Goal: Transaction & Acquisition: Purchase product/service

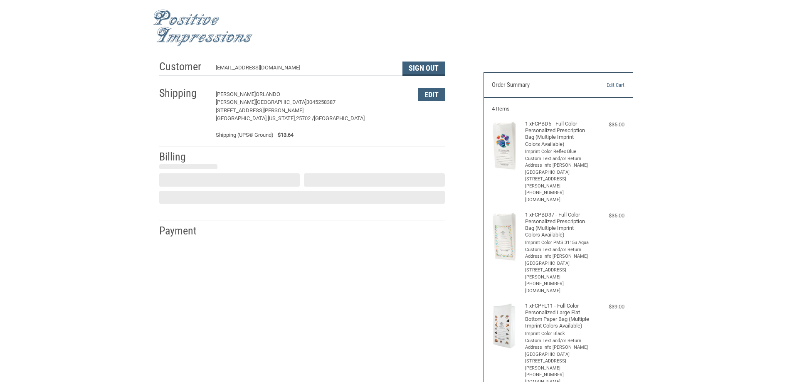
select select "US"
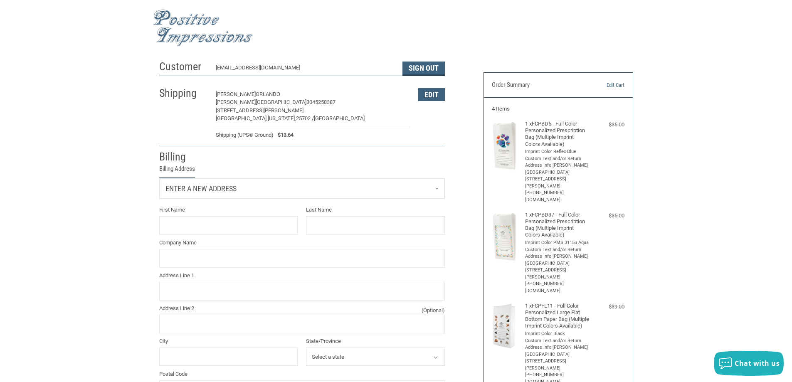
click at [436, 182] on link "Enter a new address" at bounding box center [302, 188] width 285 height 20
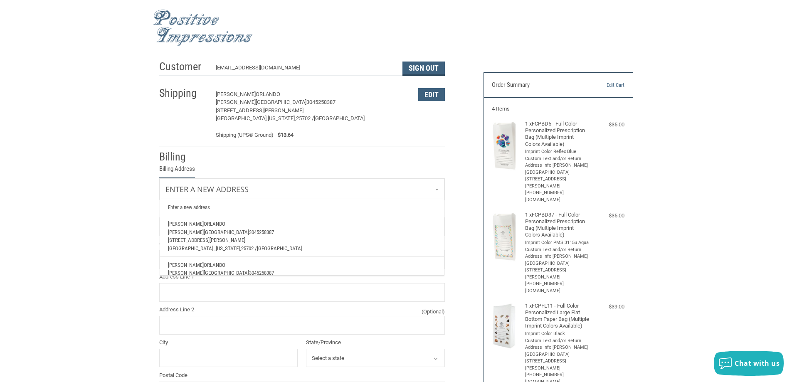
click at [411, 229] on p "[PERSON_NAME][GEOGRAPHIC_DATA] 3045258387" at bounding box center [302, 232] width 268 height 8
